Goal: Information Seeking & Learning: Learn about a topic

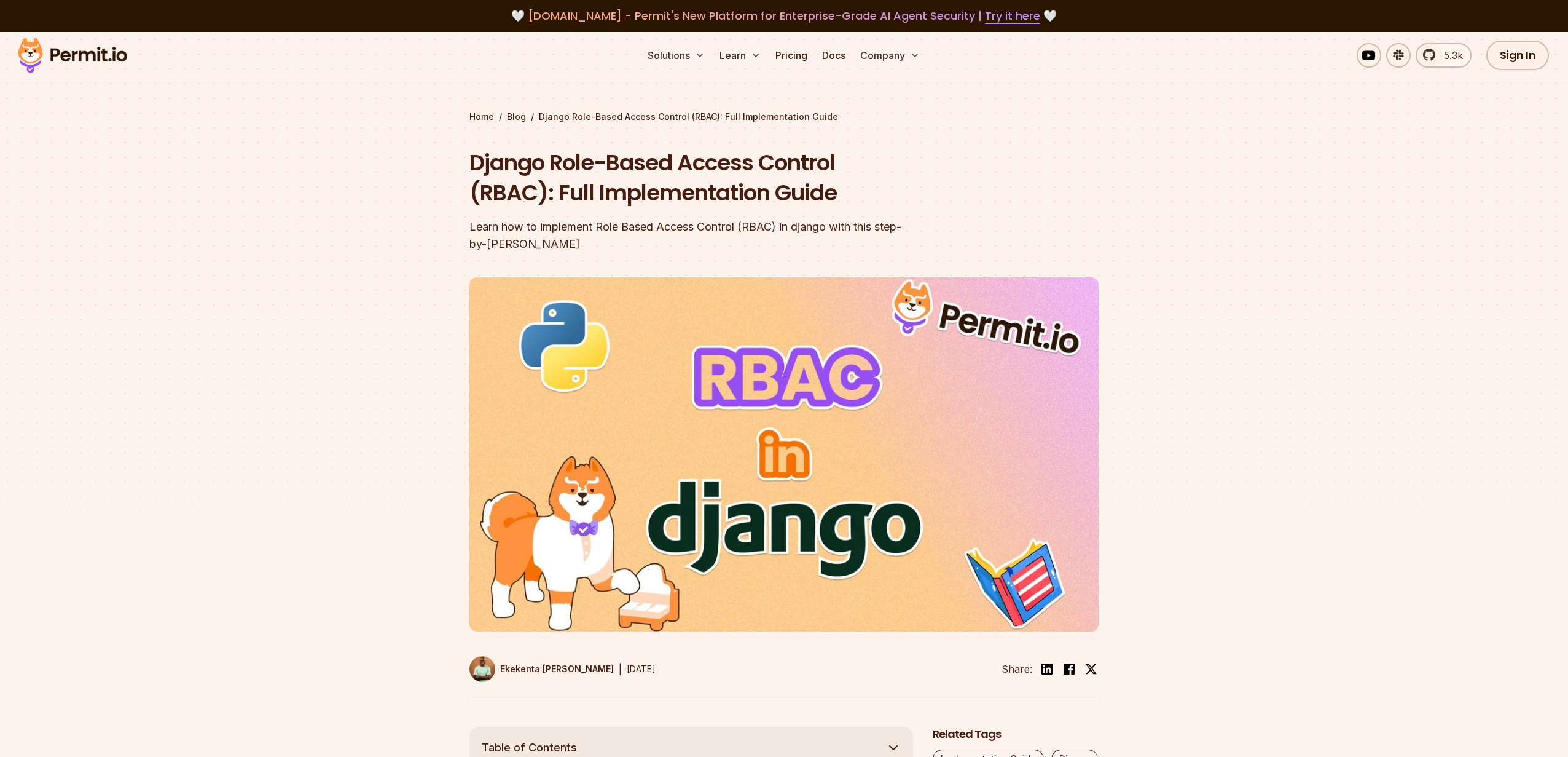
click at [1048, 173] on header "Django Role-Based Access Control (RBAC): Full Implementation Guide Learn how to…" at bounding box center [784, 422] width 630 height 549
click at [748, 165] on h1 "Django Role-Based Access Control (RBAC): Full Implementation Guide" at bounding box center [705, 178] width 472 height 61
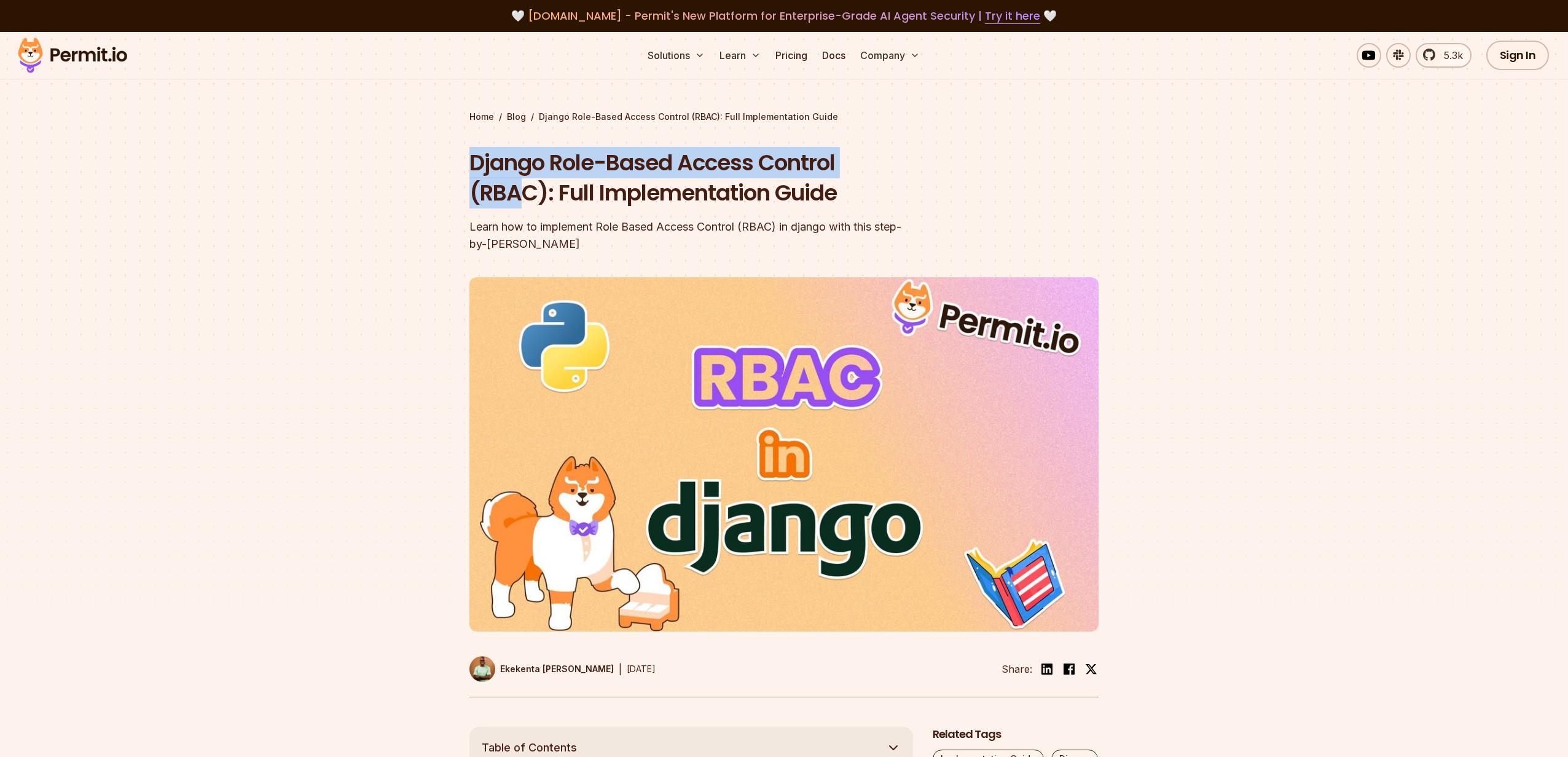
drag, startPoint x: 448, startPoint y: 160, endPoint x: 528, endPoint y: 180, distance: 82.5
click at [528, 180] on section "Home / Blog / Django Role-Based Access Control (RBAC): Full Implementation Guid…" at bounding box center [784, 378] width 1568 height 695
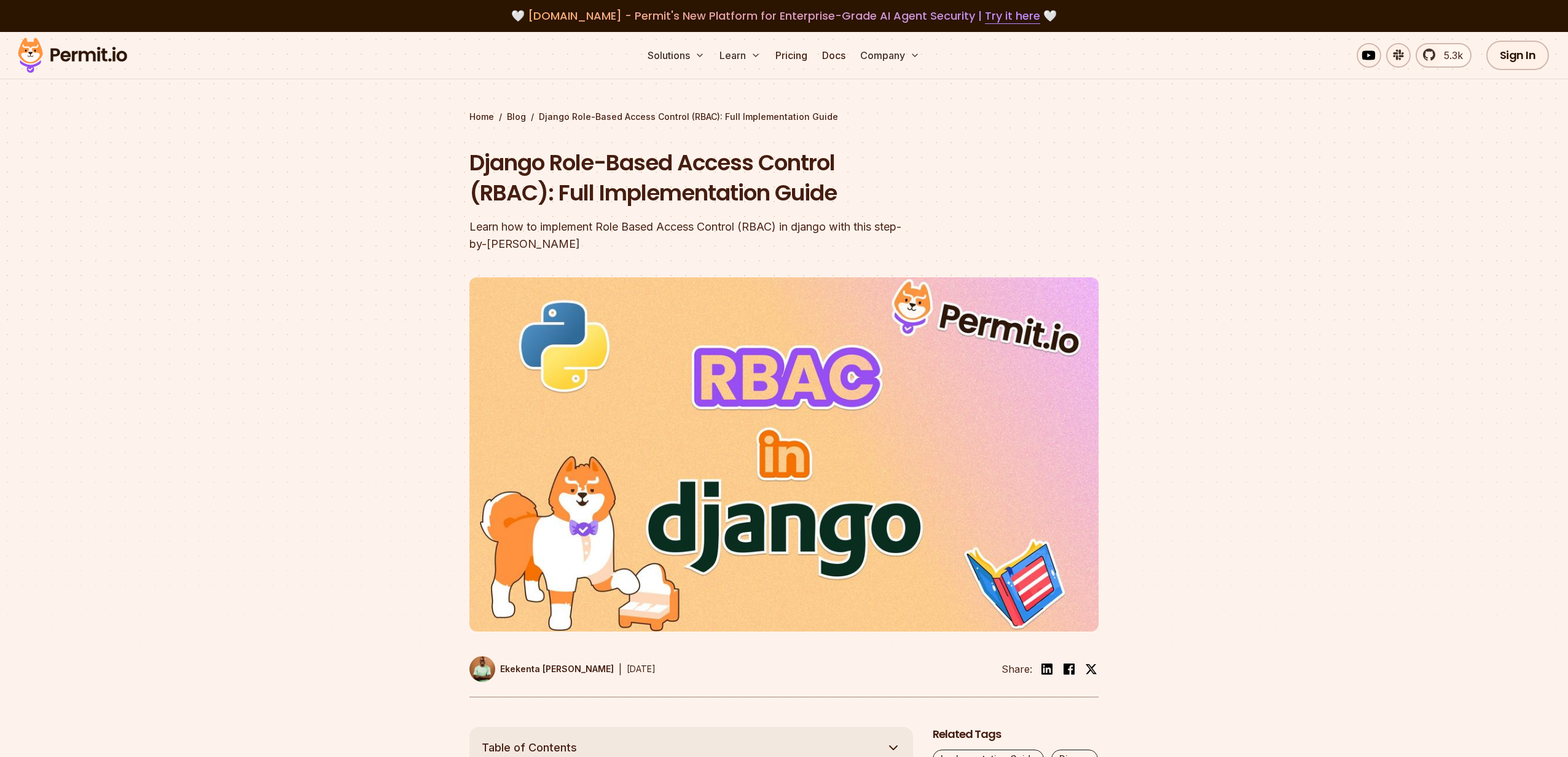
click at [1329, 116] on section "Home / Blog / Django Role-Based Access Control (RBAC): Full Implementation Guid…" at bounding box center [784, 378] width 1568 height 695
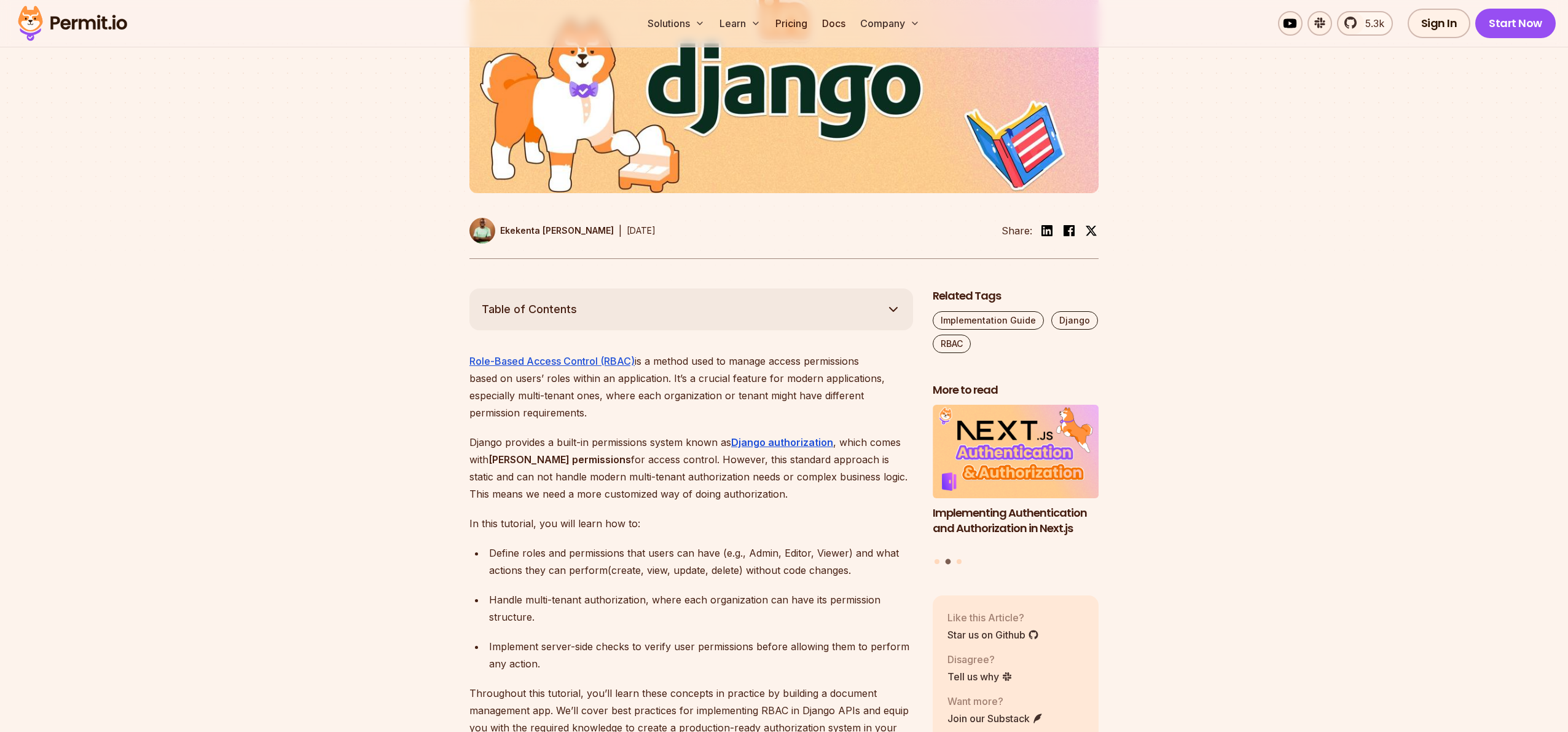
scroll to position [436, 0]
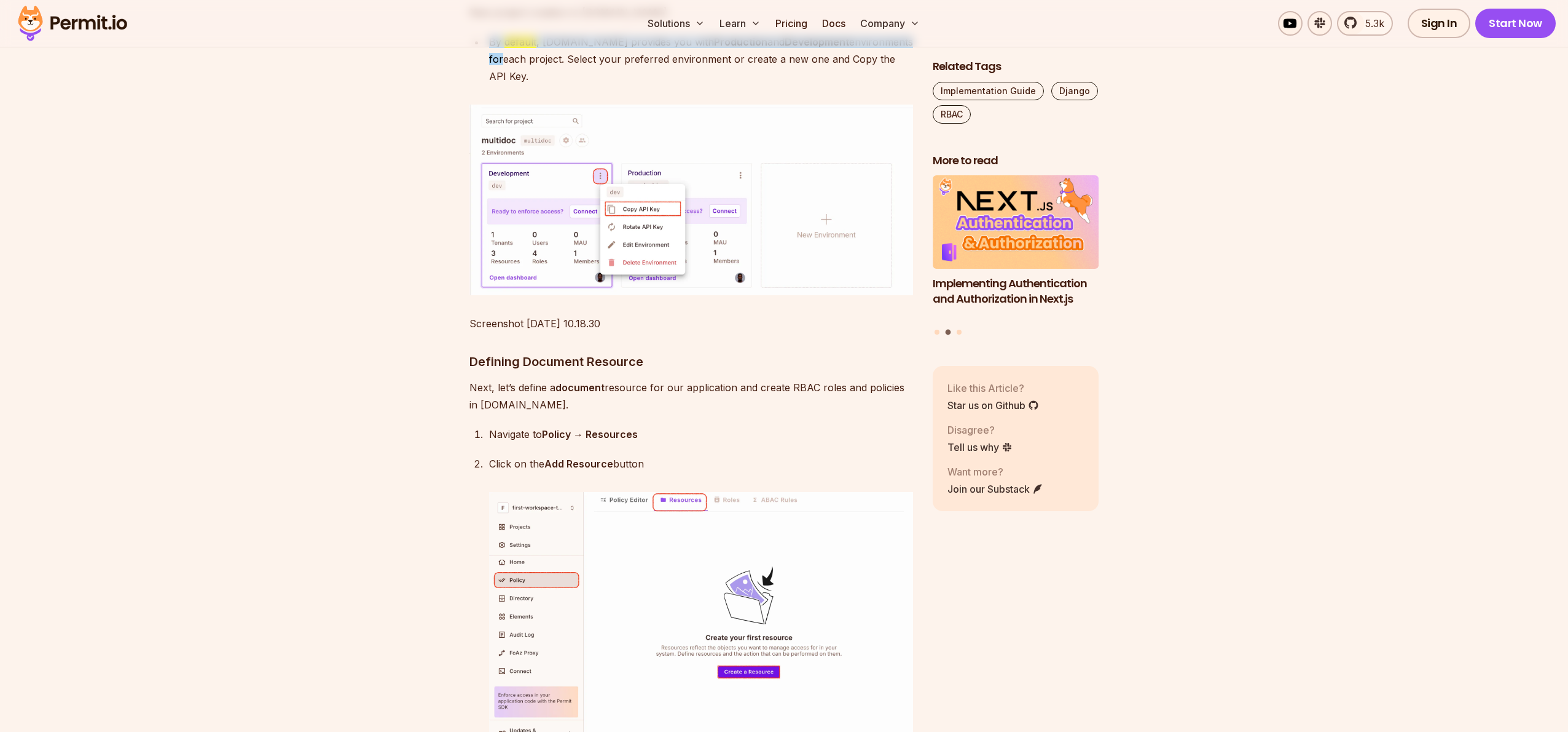
scroll to position [2666, 0]
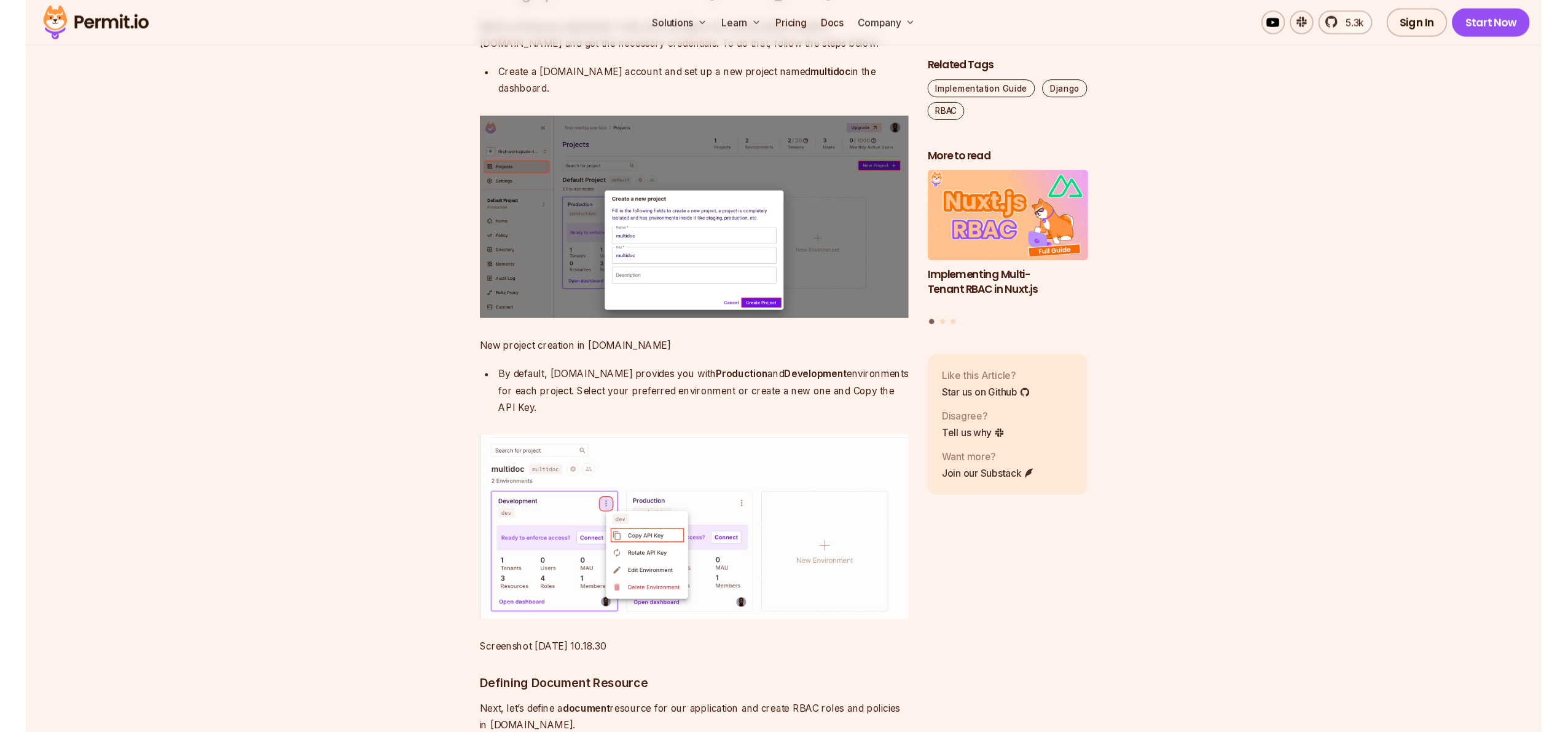
scroll to position [2298, 0]
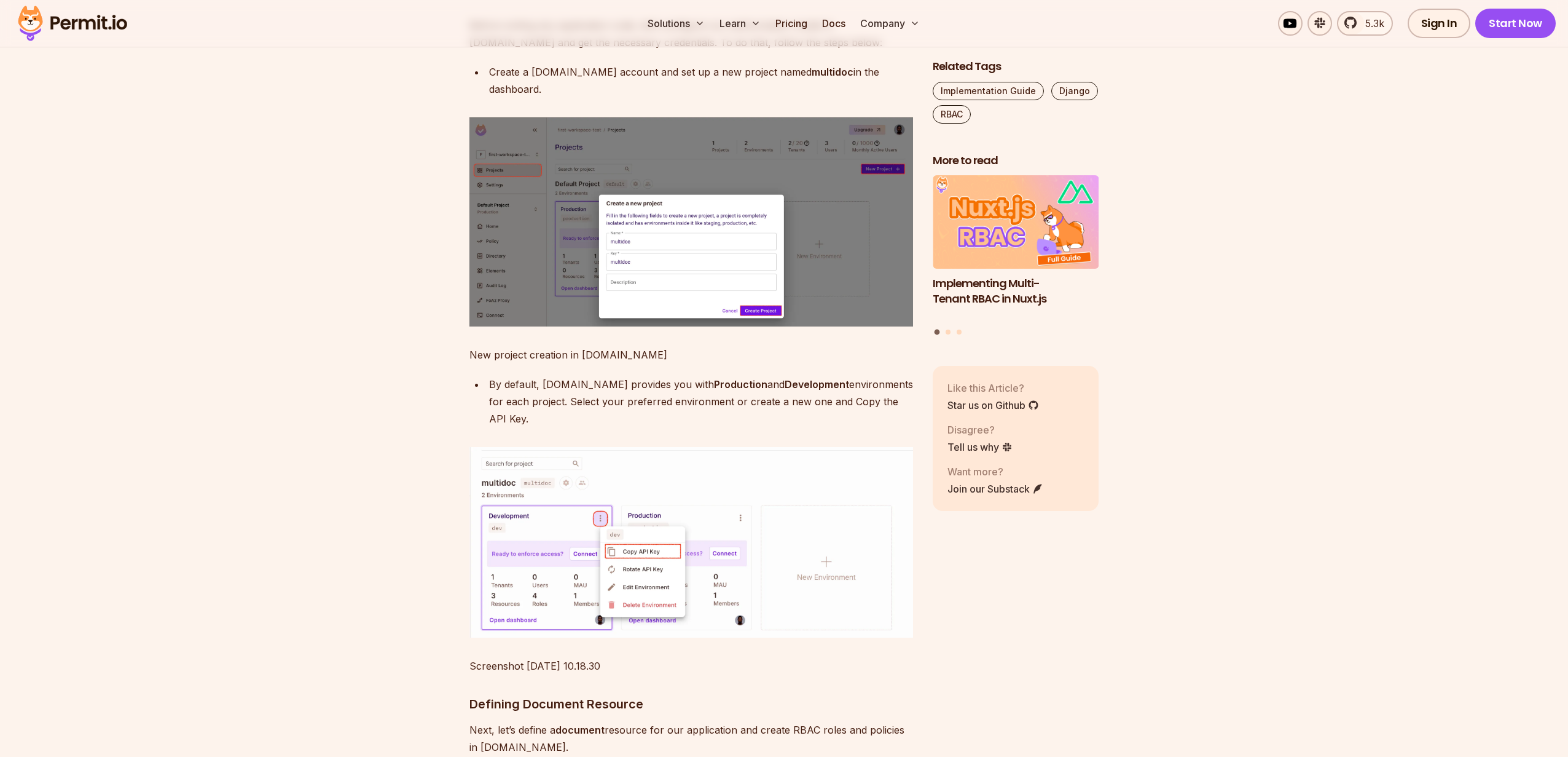
click at [496, 428] on div "By default, Permit.io provides you with Production and Development environments…" at bounding box center [701, 402] width 424 height 52
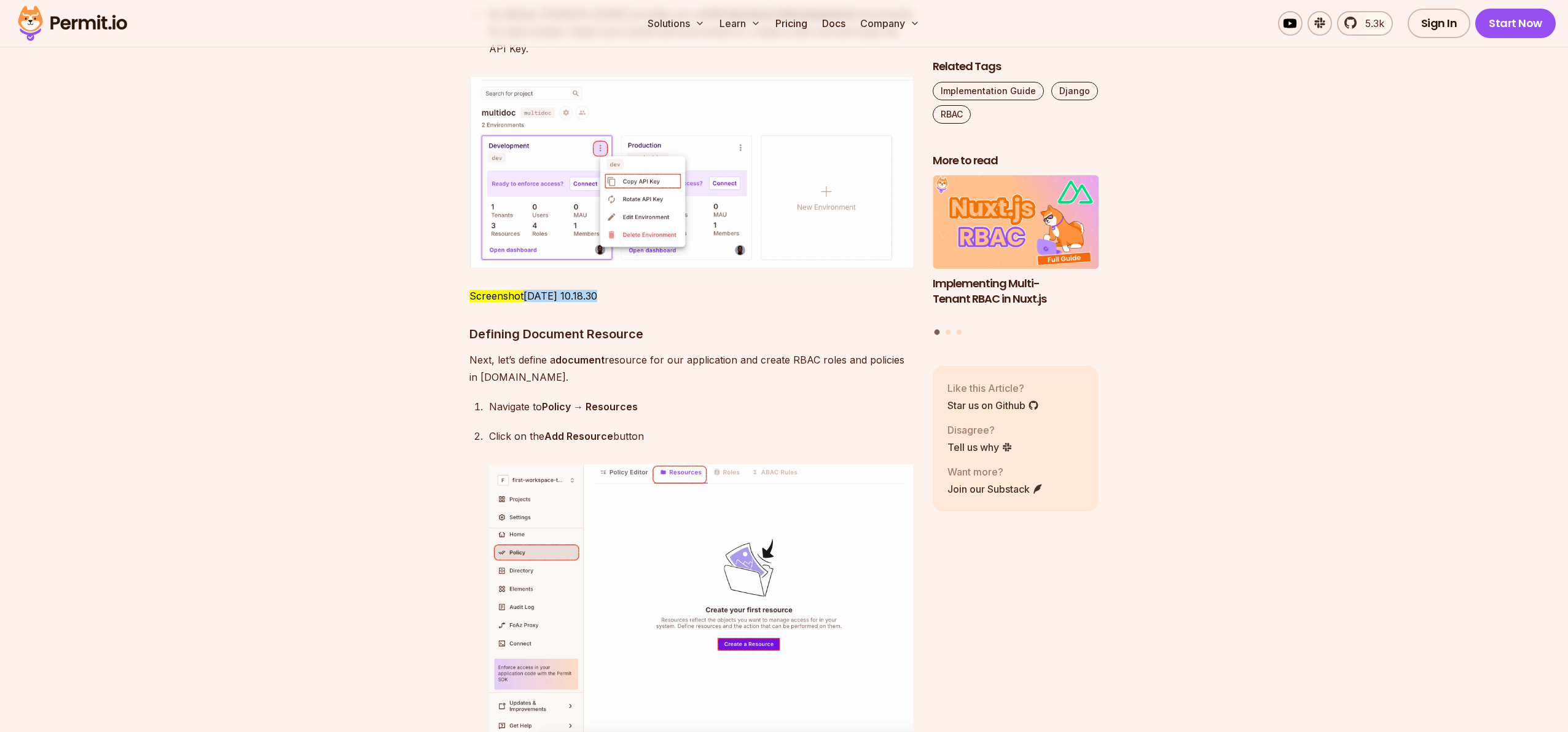
scroll to position [2672, 0]
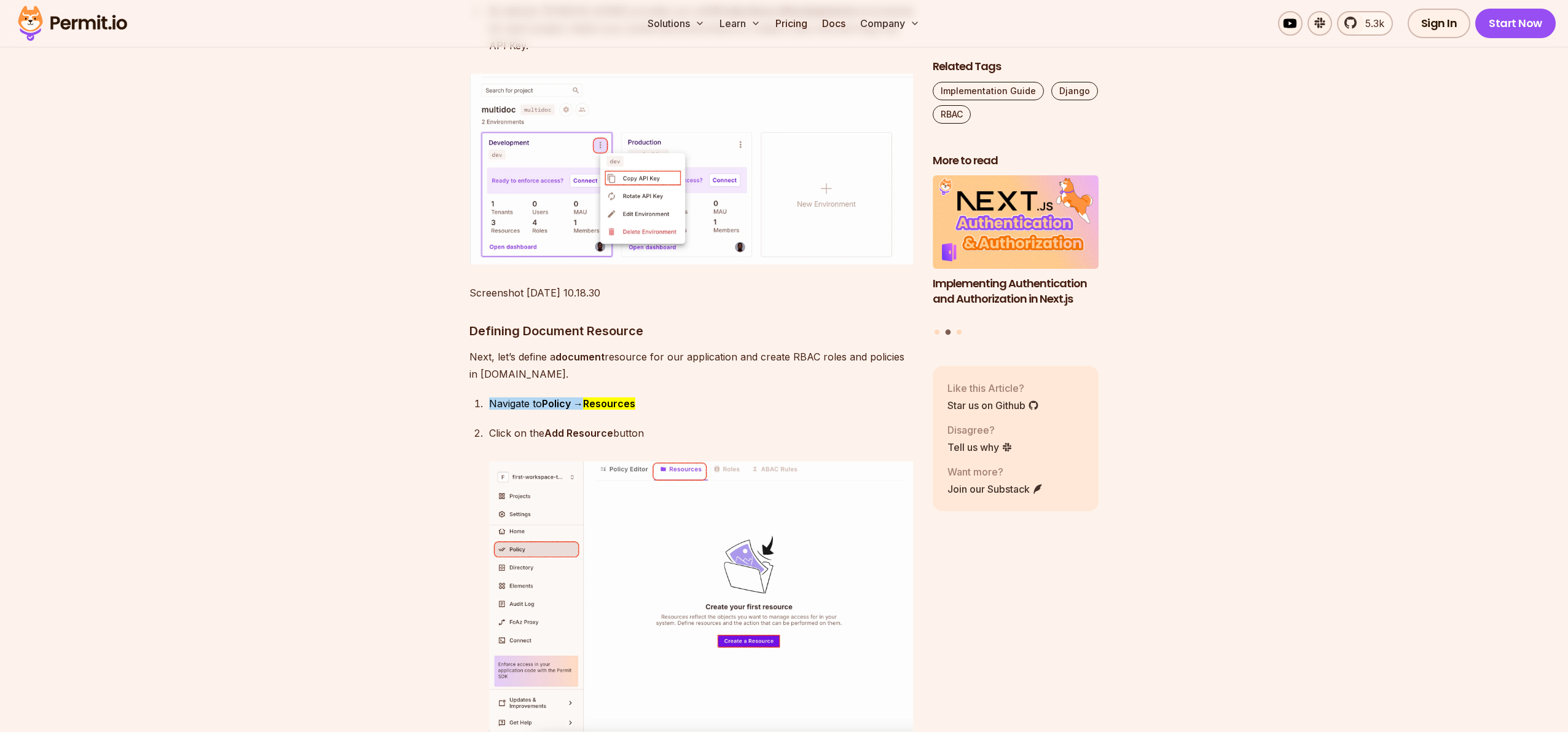
click at [839, 160] on img at bounding box center [691, 169] width 443 height 190
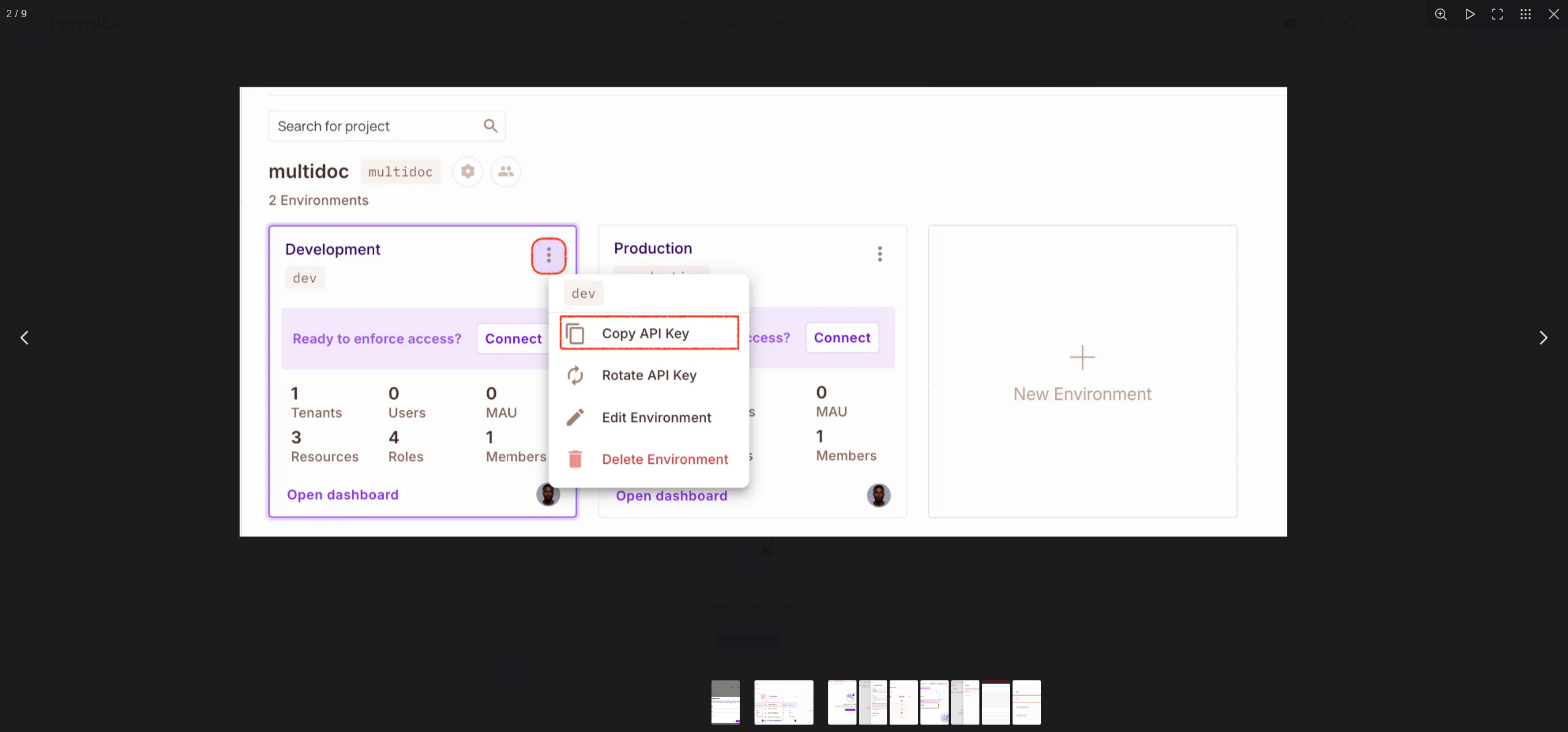
scroll to position [2783, 0]
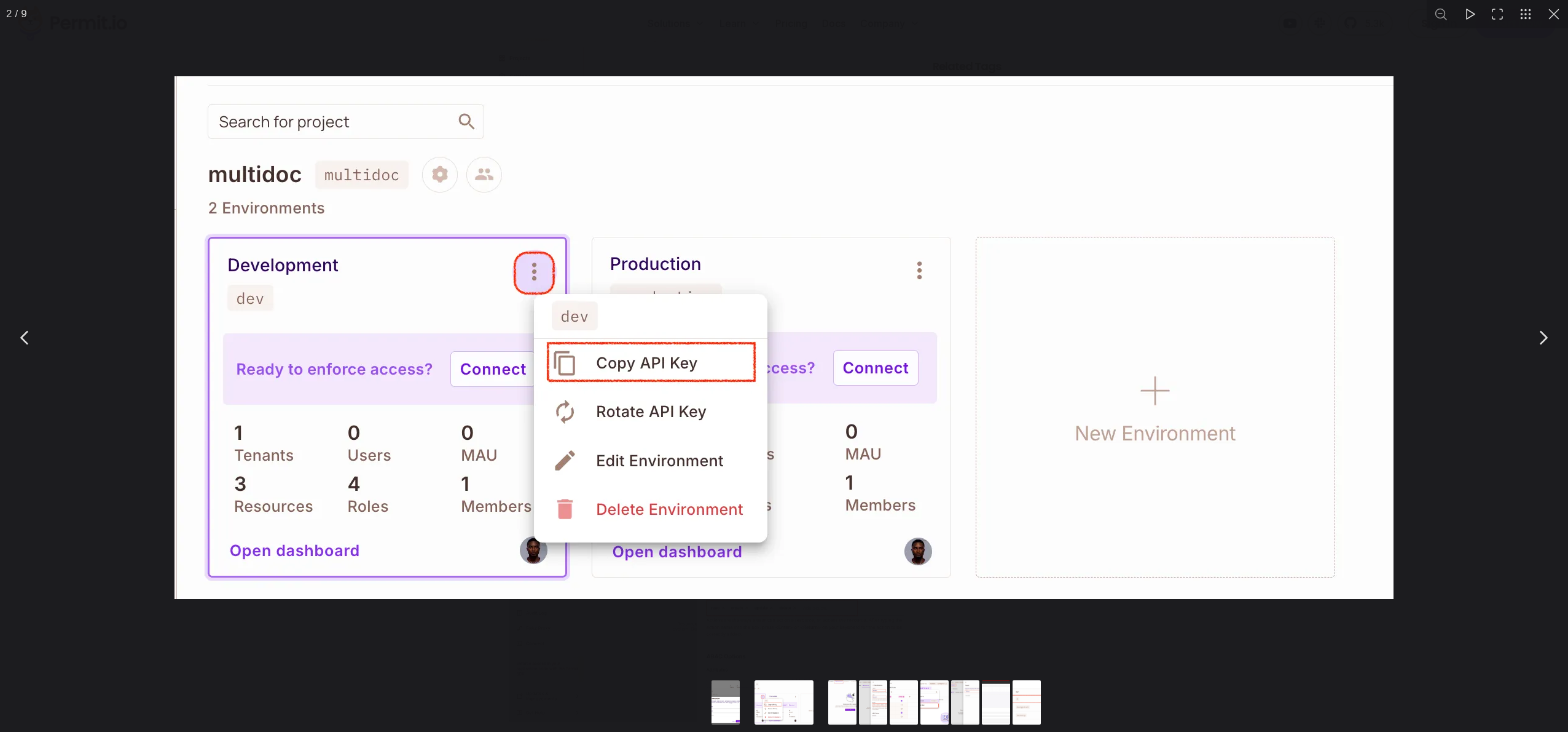
click at [1553, 16] on button "You can close this modal content with the ESC key" at bounding box center [1554, 14] width 28 height 28
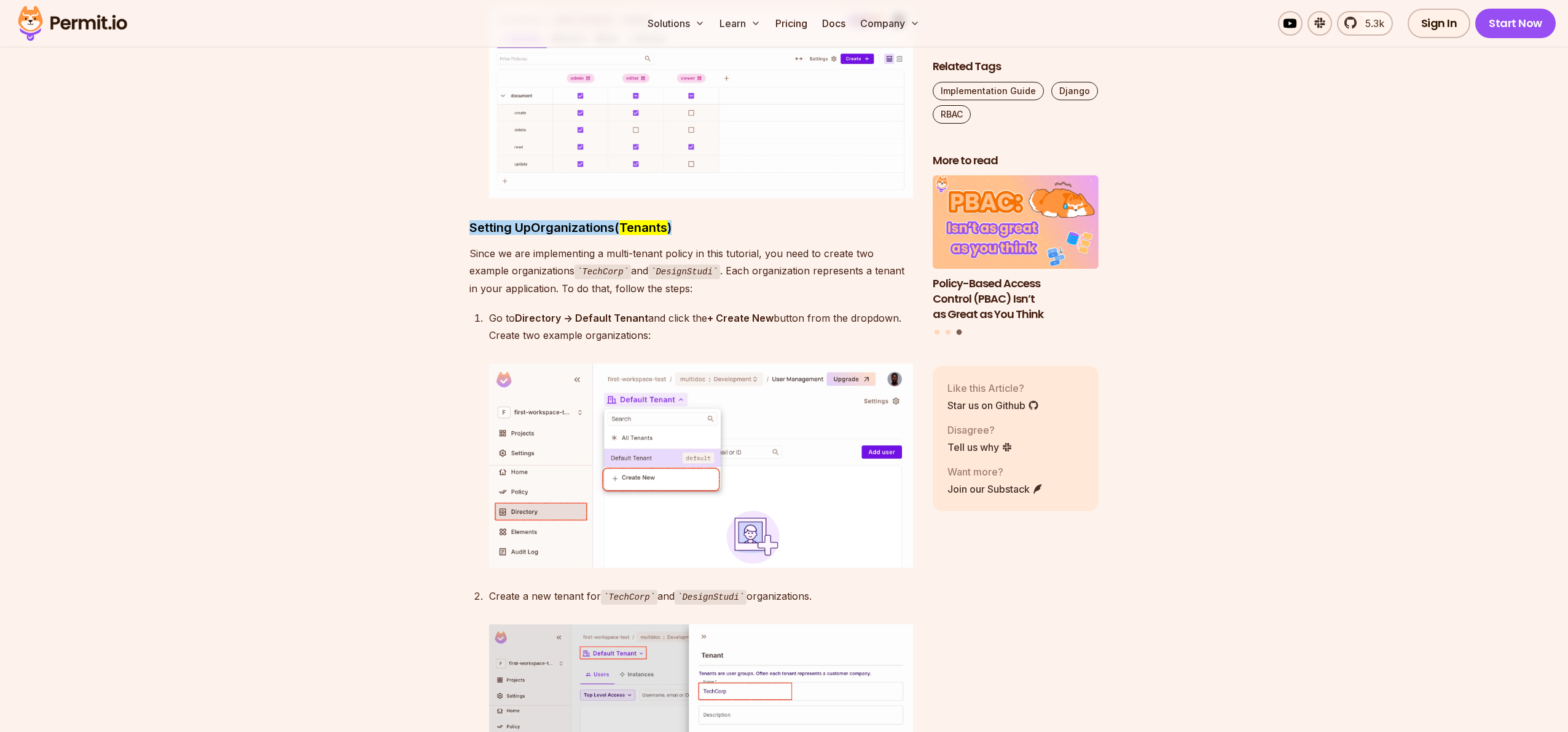
scroll to position [4076, 0]
